Goal: Task Accomplishment & Management: Use online tool/utility

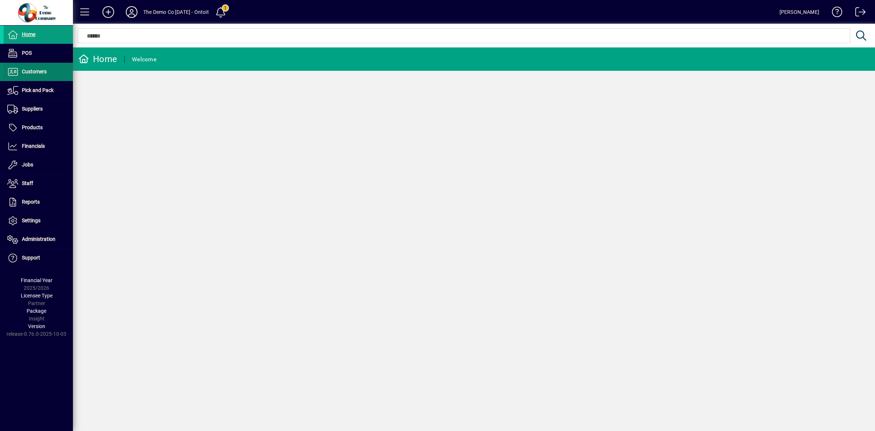
click at [29, 74] on span "Customers" at bounding box center [34, 72] width 25 height 6
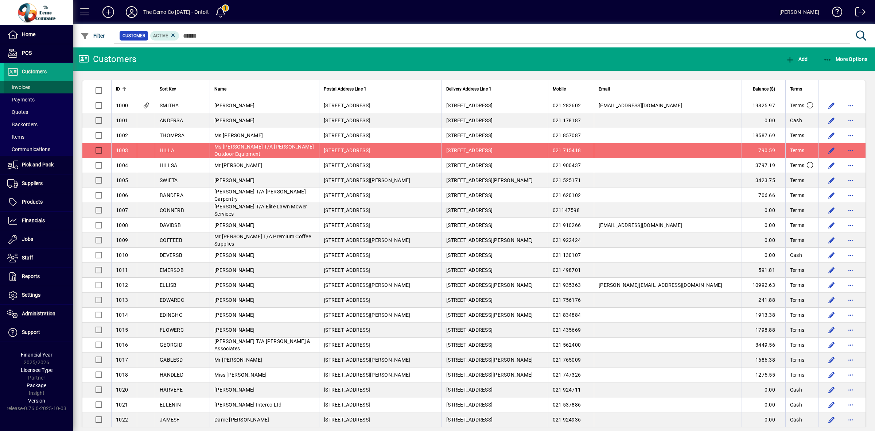
click at [31, 89] on span at bounding box center [38, 86] width 69 height 17
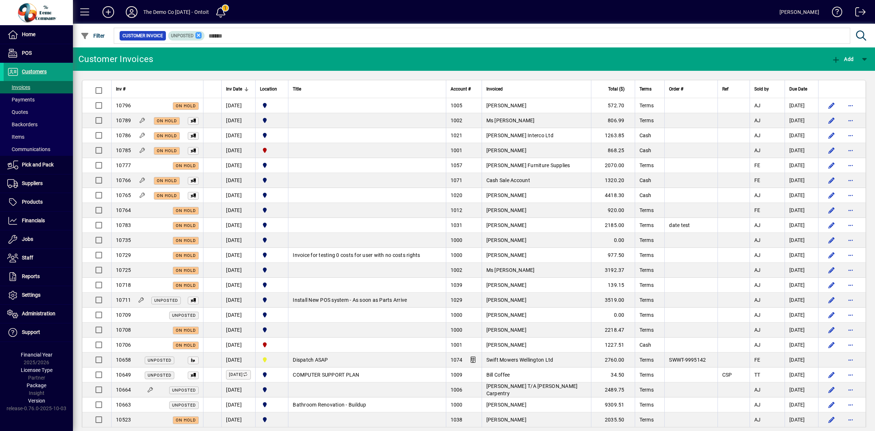
click at [199, 35] on icon at bounding box center [198, 35] width 7 height 7
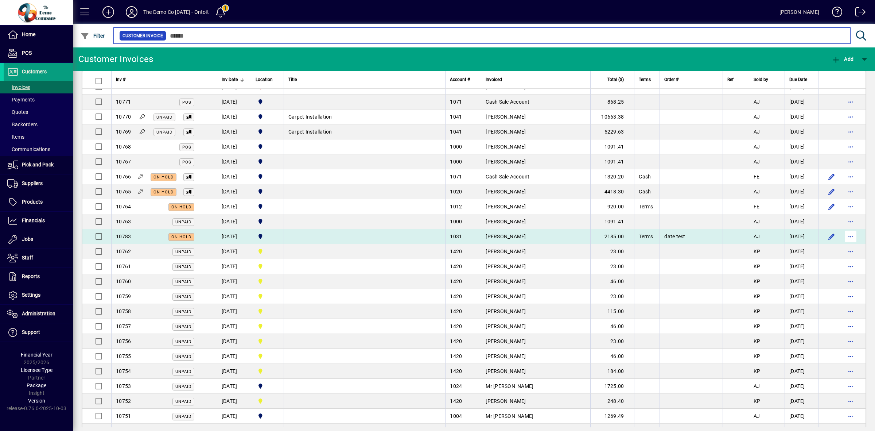
scroll to position [365, 0]
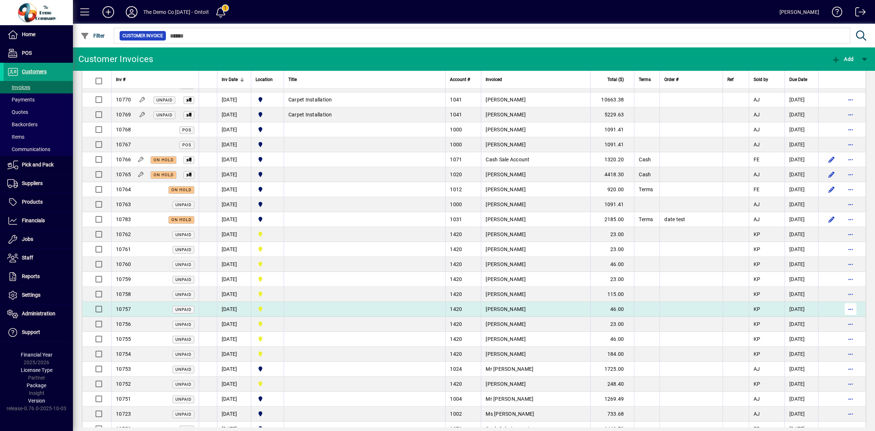
click at [844, 310] on span "button" at bounding box center [850, 308] width 17 height 17
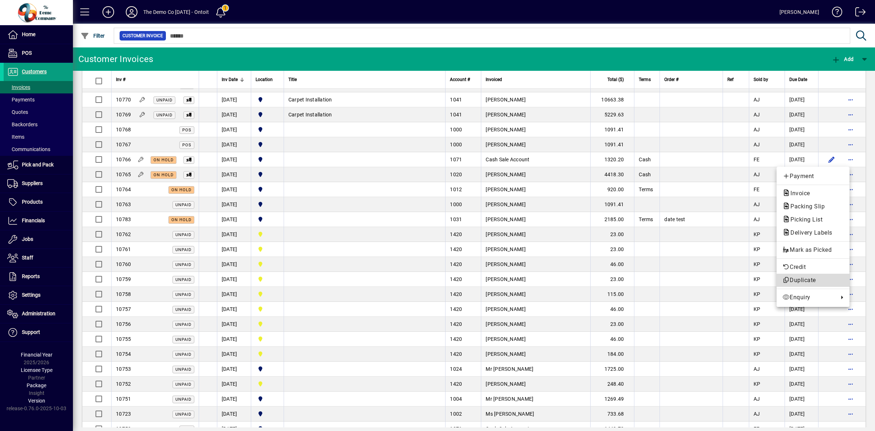
click at [819, 280] on span "Duplicate" at bounding box center [812, 280] width 61 height 9
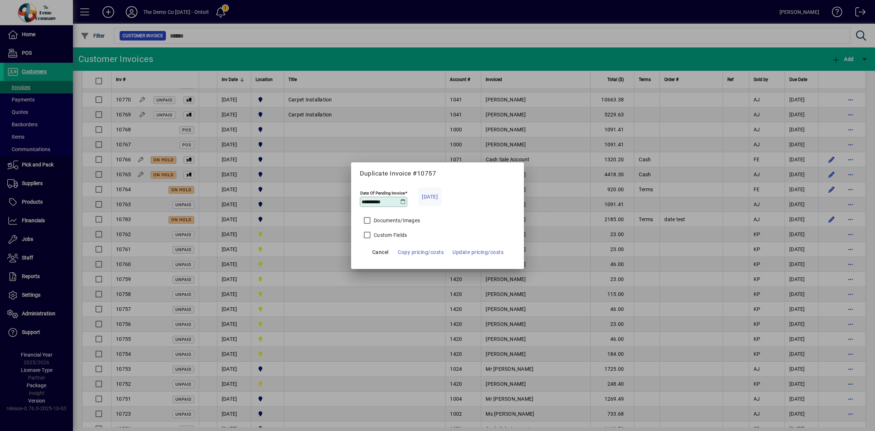
click at [425, 195] on span "[DATE]" at bounding box center [430, 196] width 16 height 9
type input "**********"
click at [427, 249] on span "Copy pricing/costs" at bounding box center [421, 252] width 46 height 9
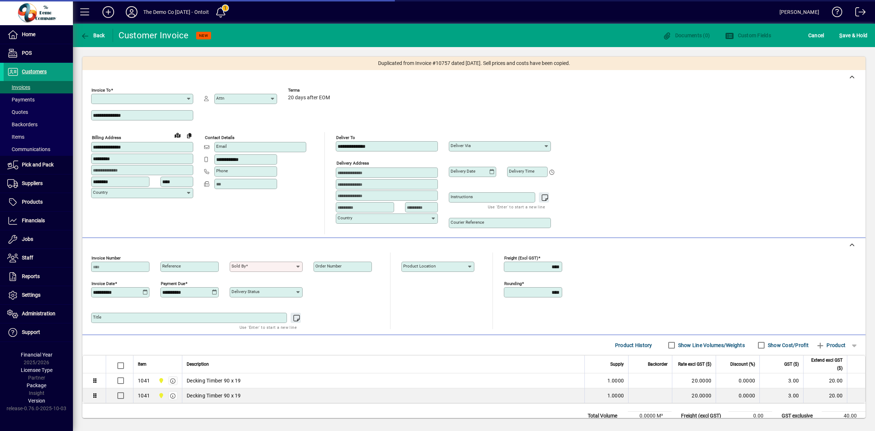
type input "**********"
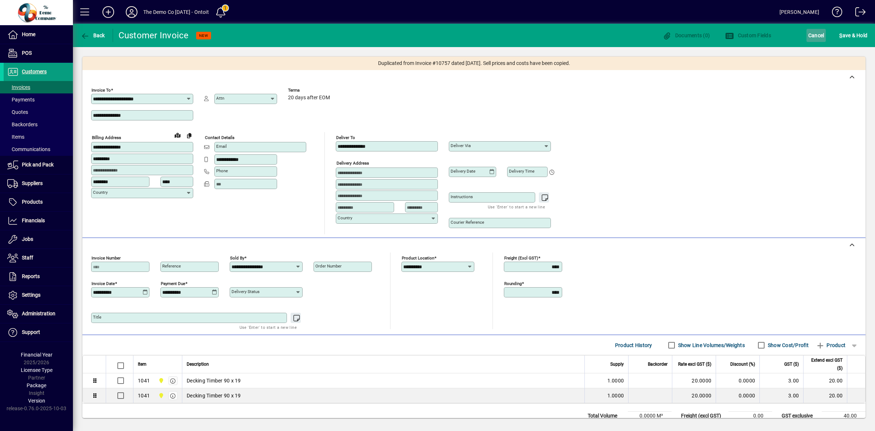
click at [817, 34] on span "Cancel" at bounding box center [816, 36] width 16 height 12
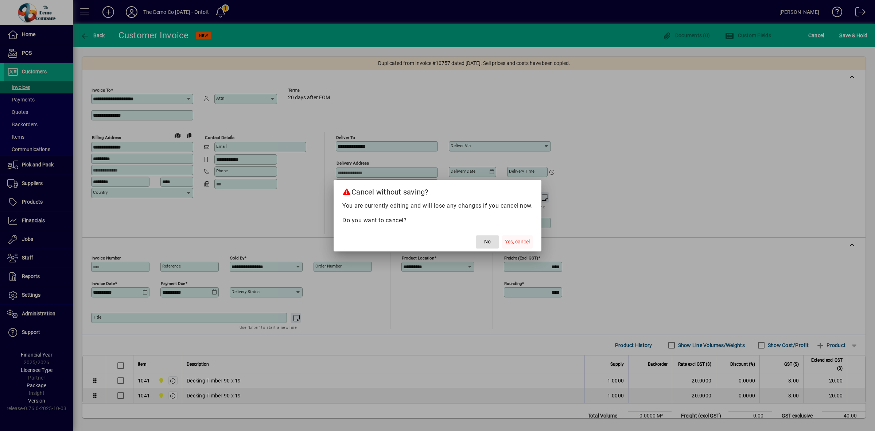
click at [511, 243] on span "Yes, cancel" at bounding box center [517, 242] width 25 height 8
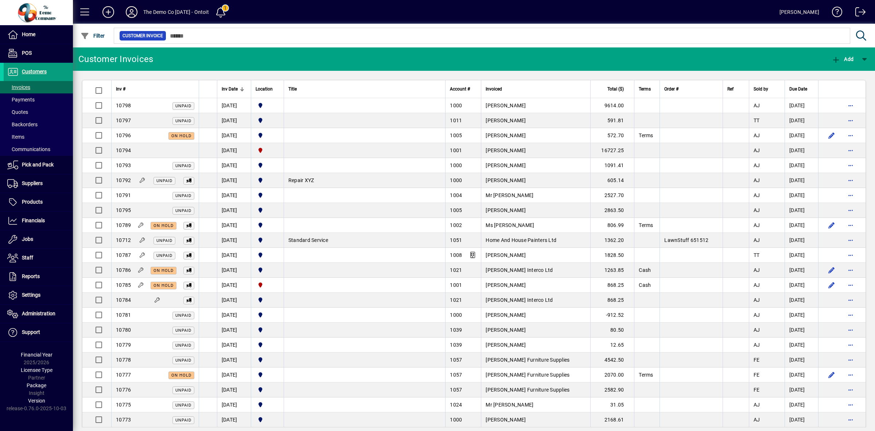
click at [126, 11] on icon at bounding box center [131, 12] width 15 height 12
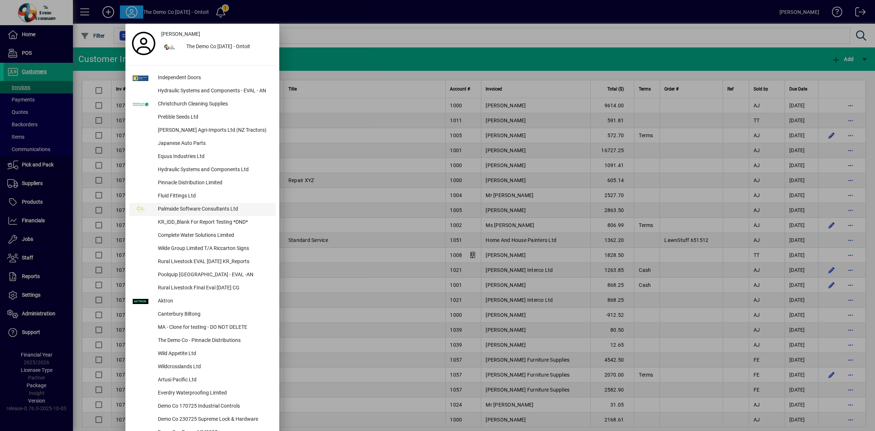
click at [200, 209] on div "Palmside Software Consultants Ltd" at bounding box center [214, 209] width 124 height 13
